Goal: Task Accomplishment & Management: Manage account settings

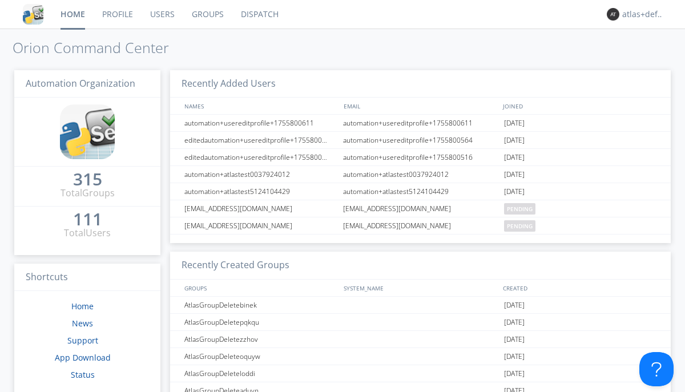
click at [207, 14] on link "Groups" at bounding box center [207, 14] width 49 height 29
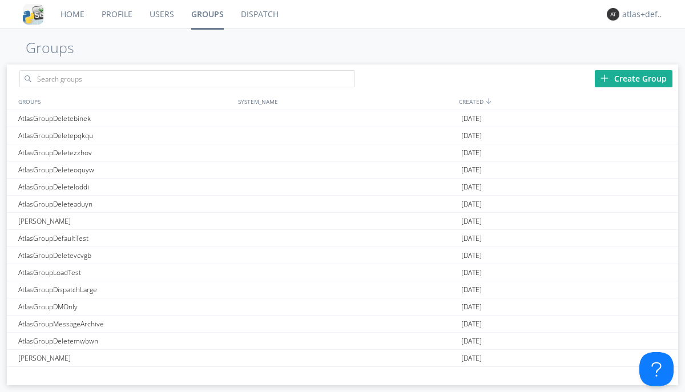
click at [634, 78] on div "Create Group" at bounding box center [634, 78] width 78 height 17
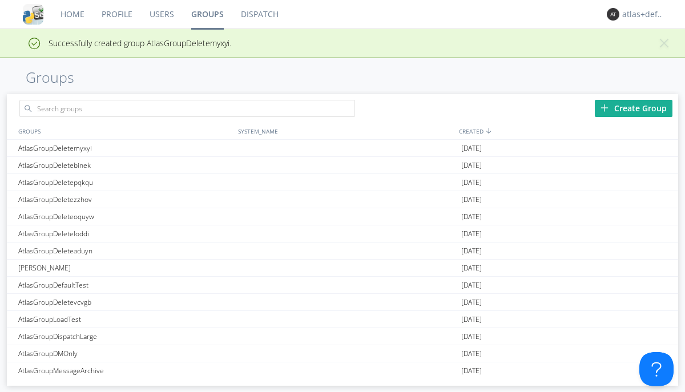
click at [207, 14] on link "Groups" at bounding box center [208, 14] width 50 height 29
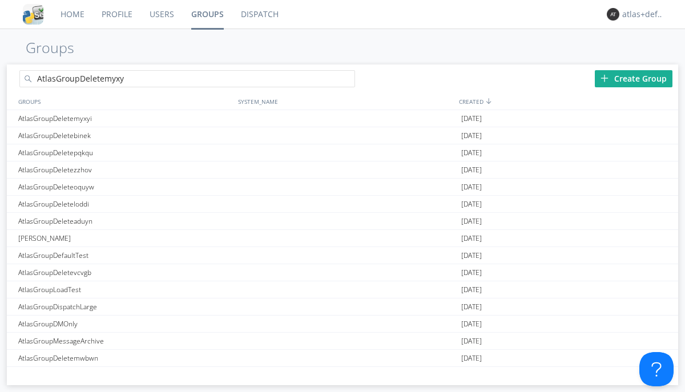
type input "AtlasGroupDeletemyxyi"
click at [161, 14] on link "Users" at bounding box center [162, 14] width 42 height 29
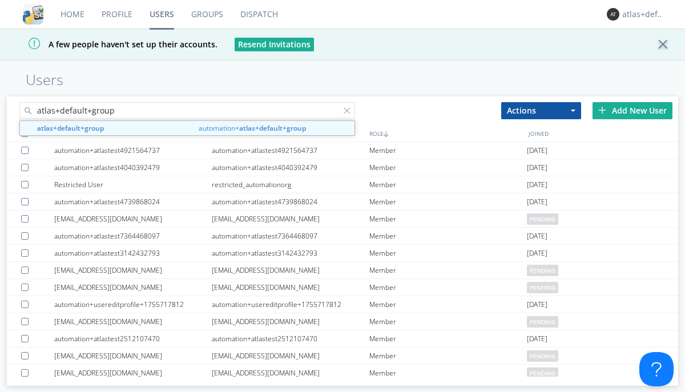
type input "atlas+default+group"
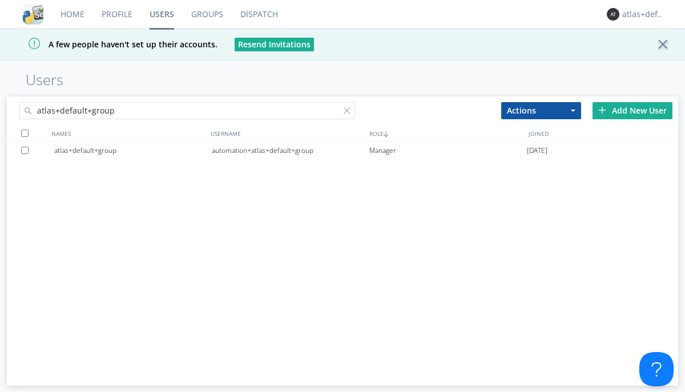
click at [290, 150] on div "automation+atlas+default+group" at bounding box center [291, 150] width 158 height 17
click at [258, 14] on link "Dispatch" at bounding box center [259, 14] width 55 height 29
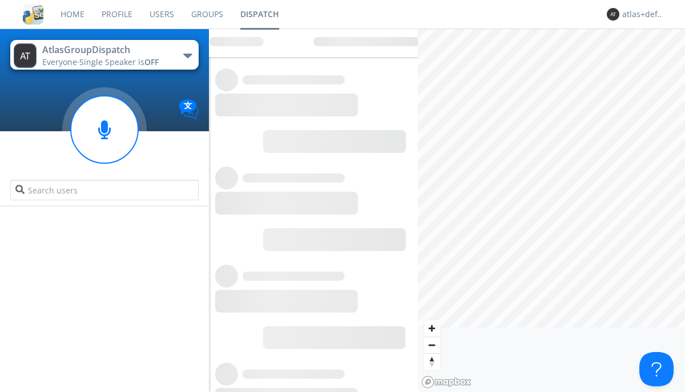
click at [161, 14] on link "Users" at bounding box center [162, 14] width 42 height 29
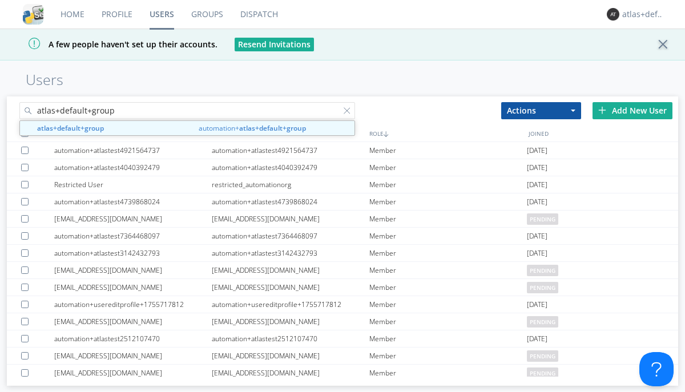
type input "atlas+default+group"
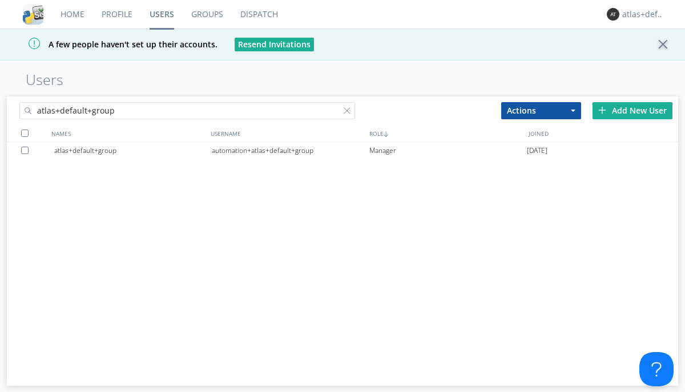
click at [290, 150] on div "automation+atlas+default+group" at bounding box center [291, 150] width 158 height 17
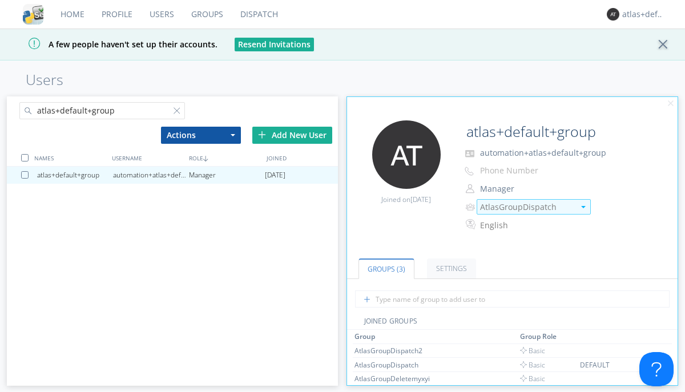
click at [583, 207] on img at bounding box center [583, 207] width 5 height 2
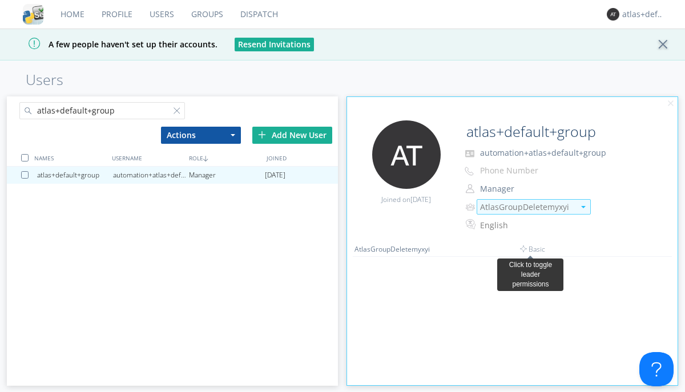
click at [258, 14] on link "Dispatch" at bounding box center [259, 14] width 55 height 29
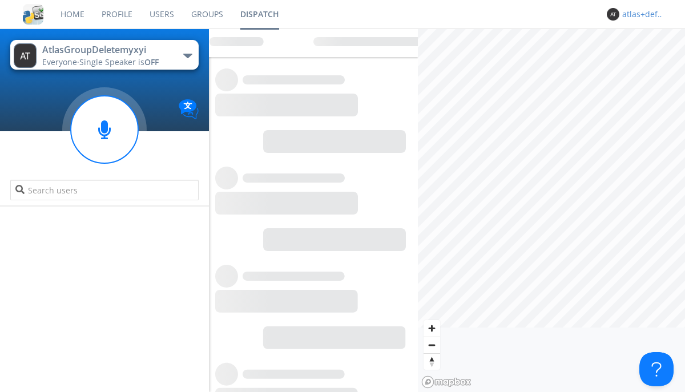
click at [640, 14] on div "atlas+default+group" at bounding box center [643, 14] width 43 height 11
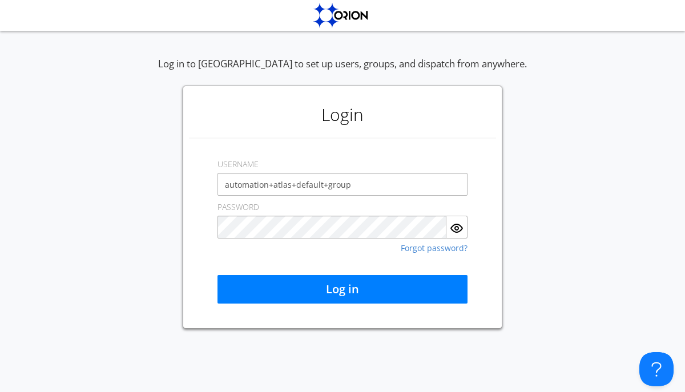
type input "automation+atlas+default+group"
click at [342, 289] on button "Log in" at bounding box center [342, 289] width 250 height 29
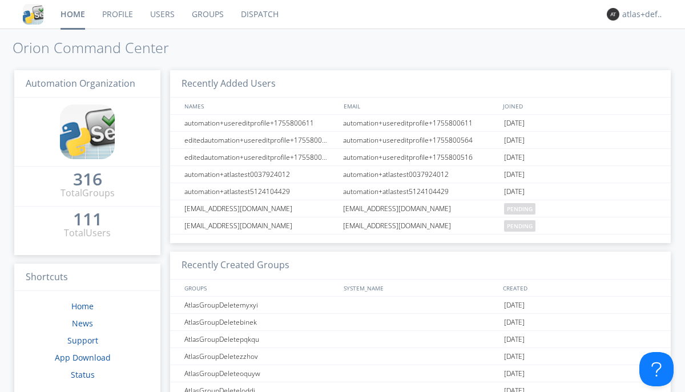
click at [259, 14] on link "Dispatch" at bounding box center [259, 14] width 55 height 29
click at [161, 14] on link "Users" at bounding box center [163, 14] width 42 height 29
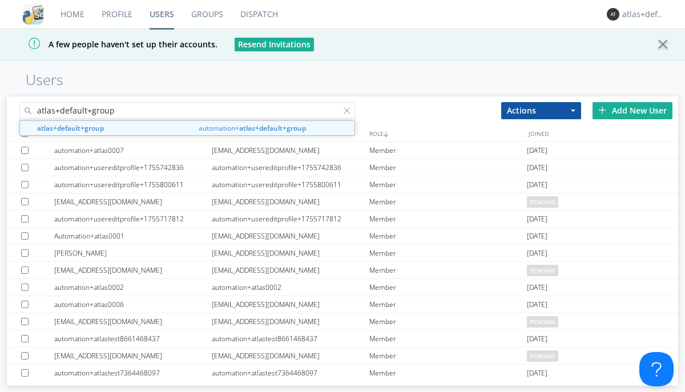
type input "atlas+default+group"
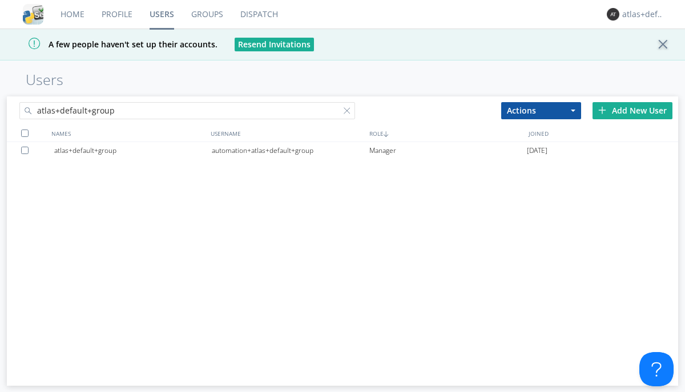
click at [290, 150] on div "automation+atlas+default+group" at bounding box center [291, 150] width 158 height 17
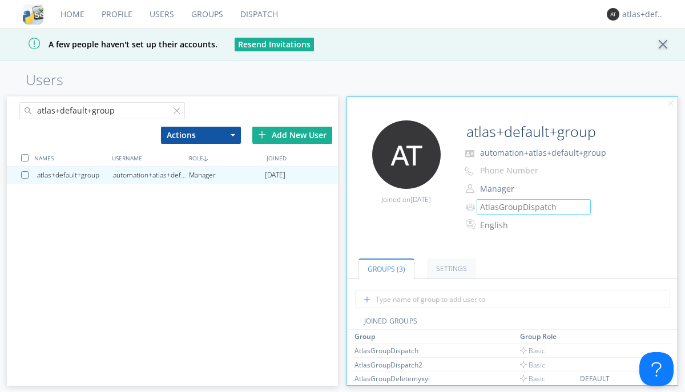
click at [206, 14] on link "Groups" at bounding box center [207, 14] width 49 height 29
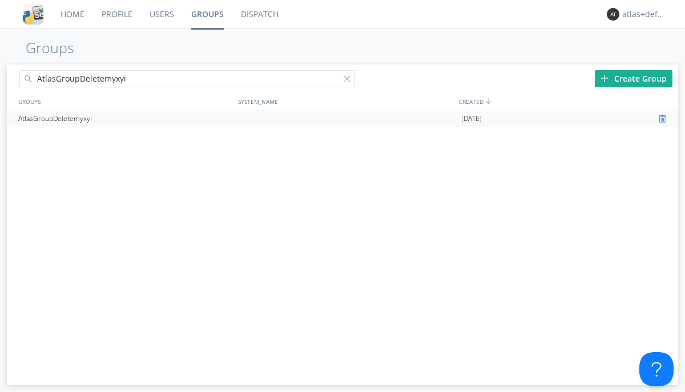
type input "AtlasGroupDeletemyxyi"
click at [663, 119] on div at bounding box center [663, 118] width 11 height 9
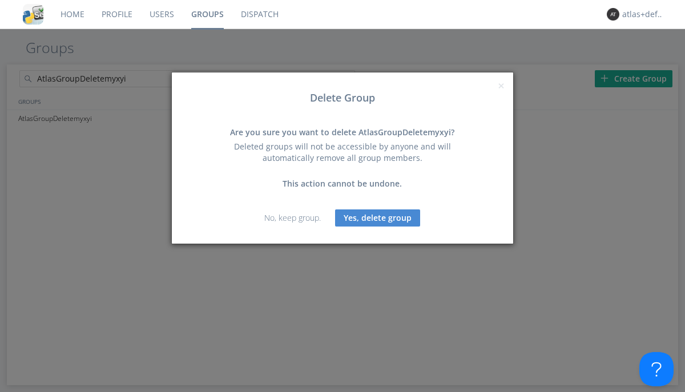
click at [378, 217] on button "Yes, delete group" at bounding box center [377, 217] width 85 height 17
